Goal: Check status: Check status

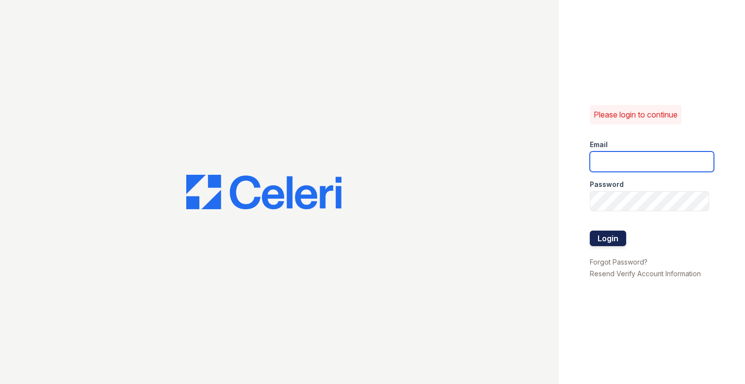
type input "[EMAIL_ADDRESS][DOMAIN_NAME]"
click at [619, 239] on button "Login" at bounding box center [608, 238] width 36 height 16
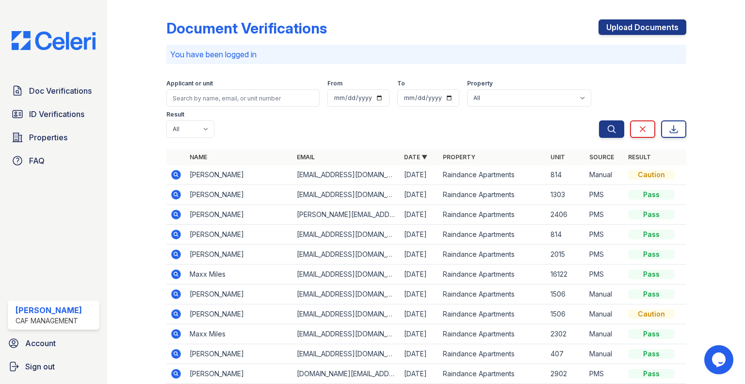
click at [69, 113] on span "ID Verifications" at bounding box center [56, 114] width 55 height 12
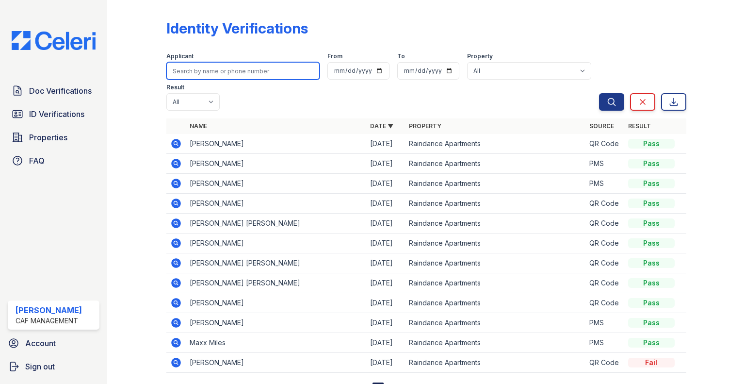
click at [206, 73] on input "search" at bounding box center [242, 70] width 153 height 17
type input "luisa"
click at [599, 93] on button "Search" at bounding box center [611, 101] width 25 height 17
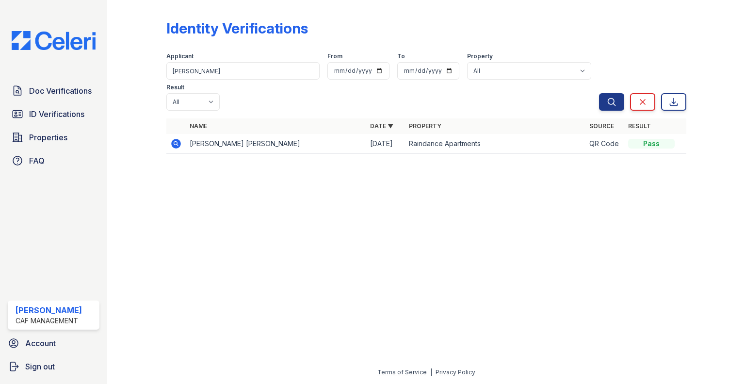
drag, startPoint x: 173, startPoint y: 110, endPoint x: 173, endPoint y: 115, distance: 4.9
click at [173, 138] on icon at bounding box center [176, 144] width 12 height 12
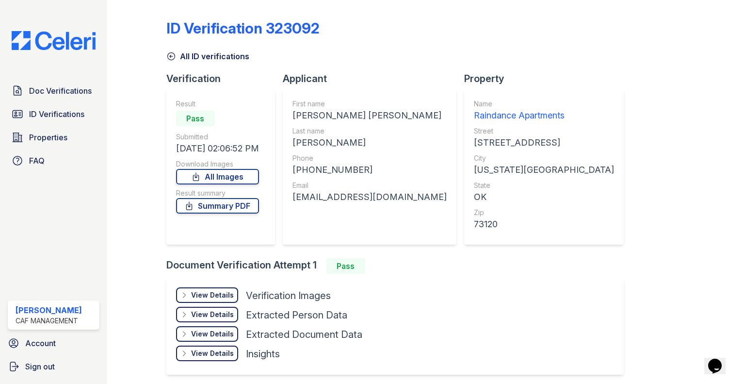
click at [207, 300] on div "View Details Details" at bounding box center [207, 295] width 62 height 16
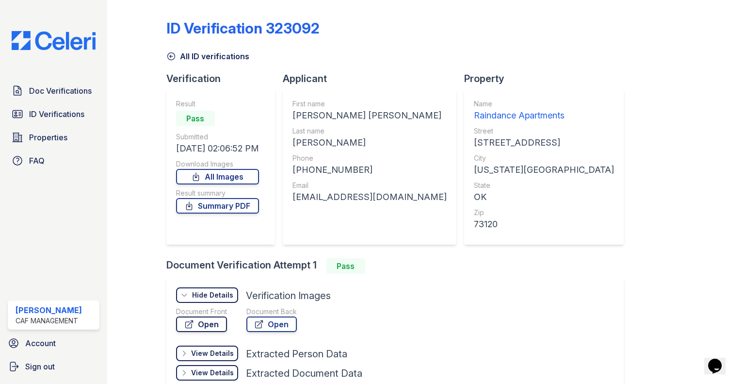
click at [209, 322] on link "Open" at bounding box center [201, 324] width 51 height 16
